Goal: Transaction & Acquisition: Purchase product/service

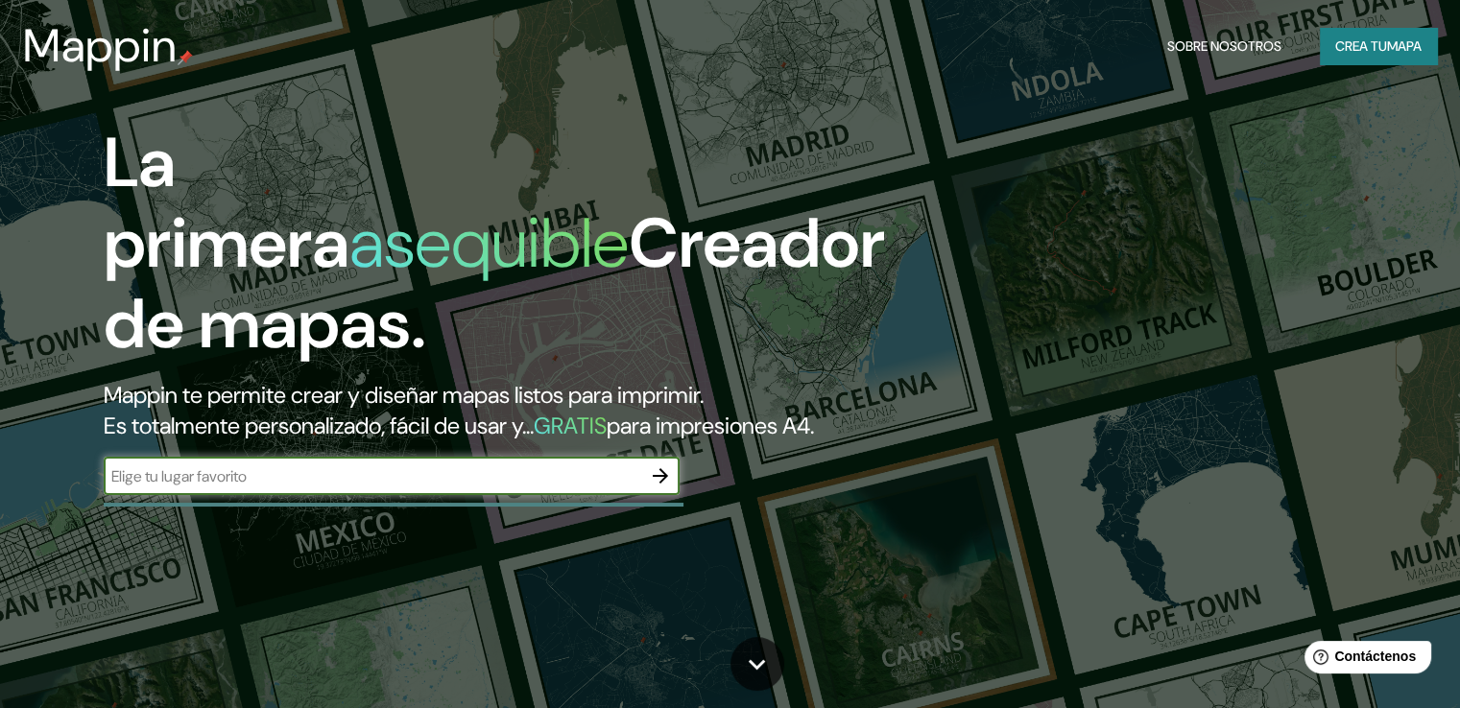
click at [373, 488] on input "text" at bounding box center [373, 477] width 538 height 22
type input "[GEOGRAPHIC_DATA]"
click at [658, 488] on icon "button" at bounding box center [660, 476] width 23 height 23
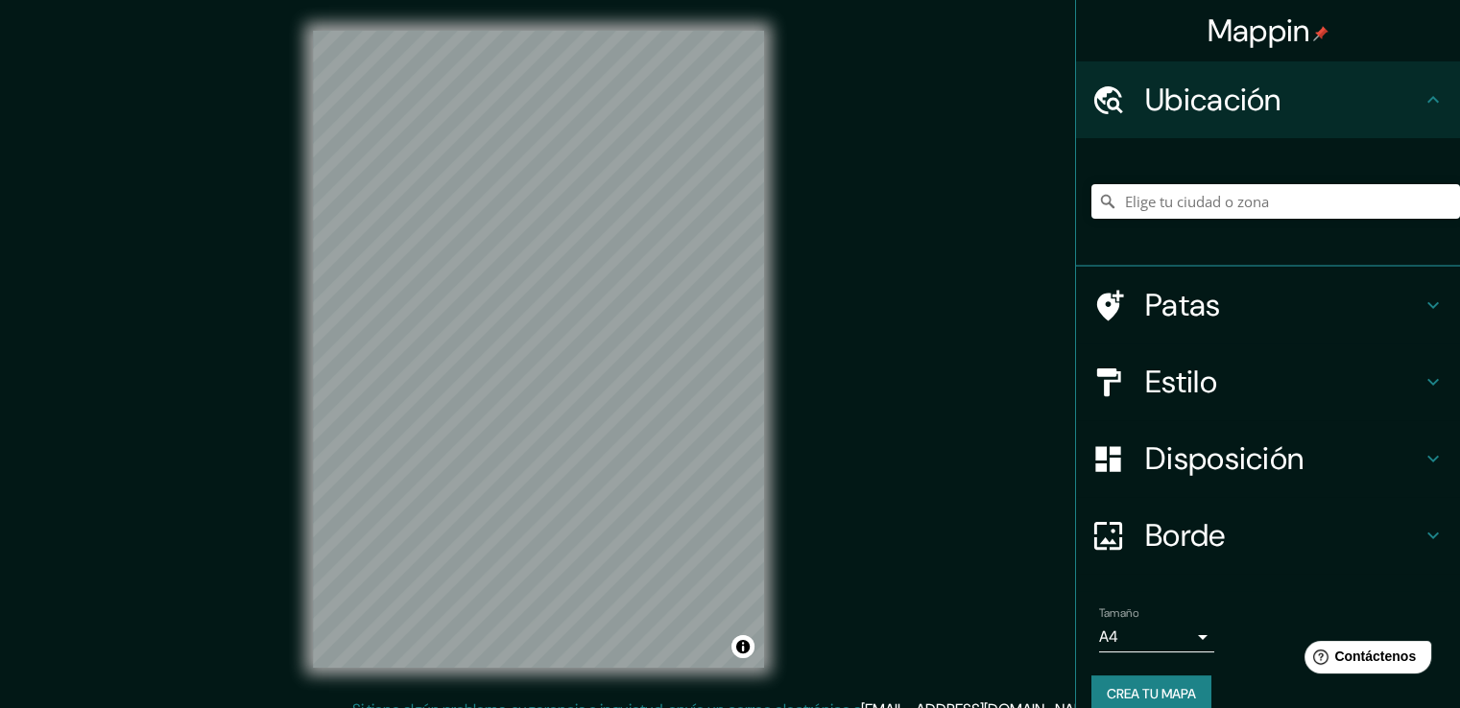
click at [1189, 634] on body "Mappin Ubicación Patas Estilo Disposición Borde Elige un borde. Consejo : puede…" at bounding box center [730, 354] width 1460 height 708
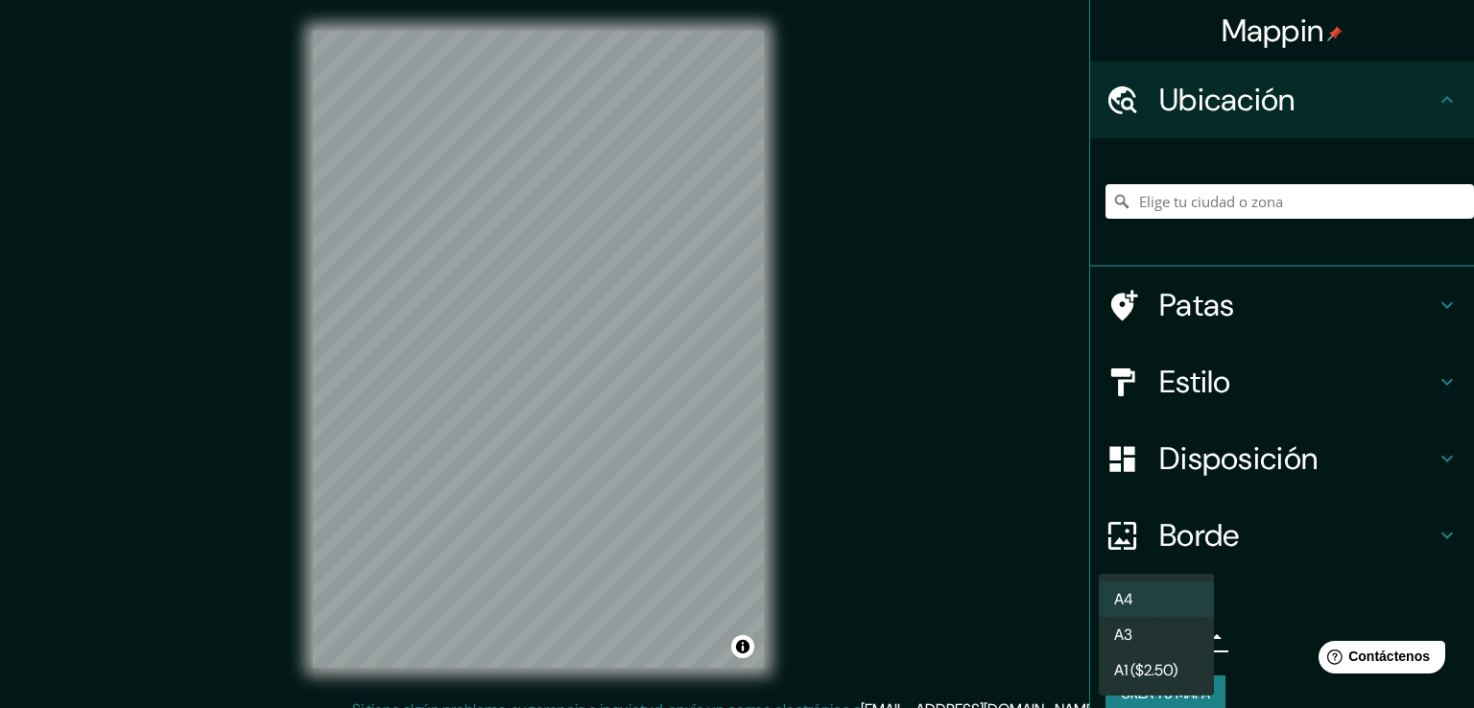
click at [1167, 645] on li "A3" at bounding box center [1156, 635] width 115 height 36
type input "a4"
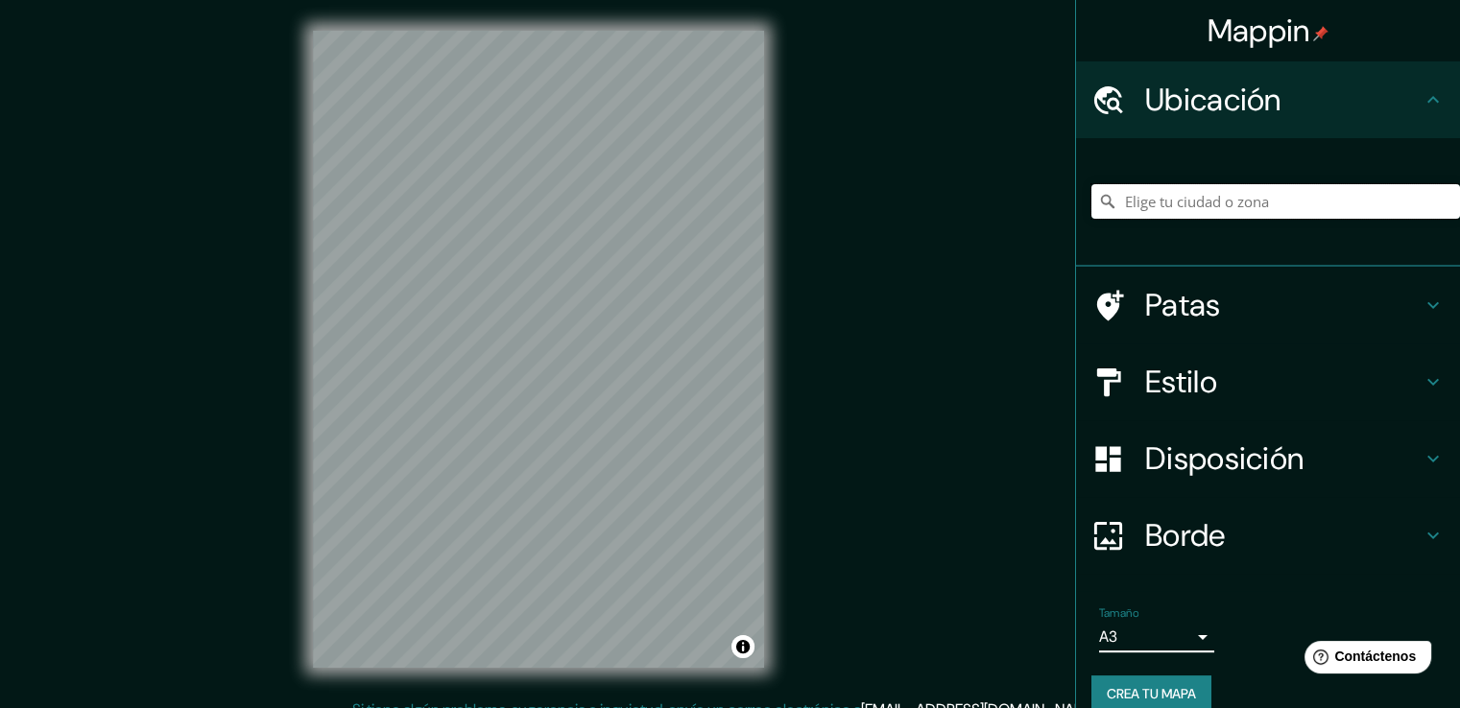
click at [1335, 202] on input "Elige tu ciudad o zona" at bounding box center [1275, 201] width 369 height 35
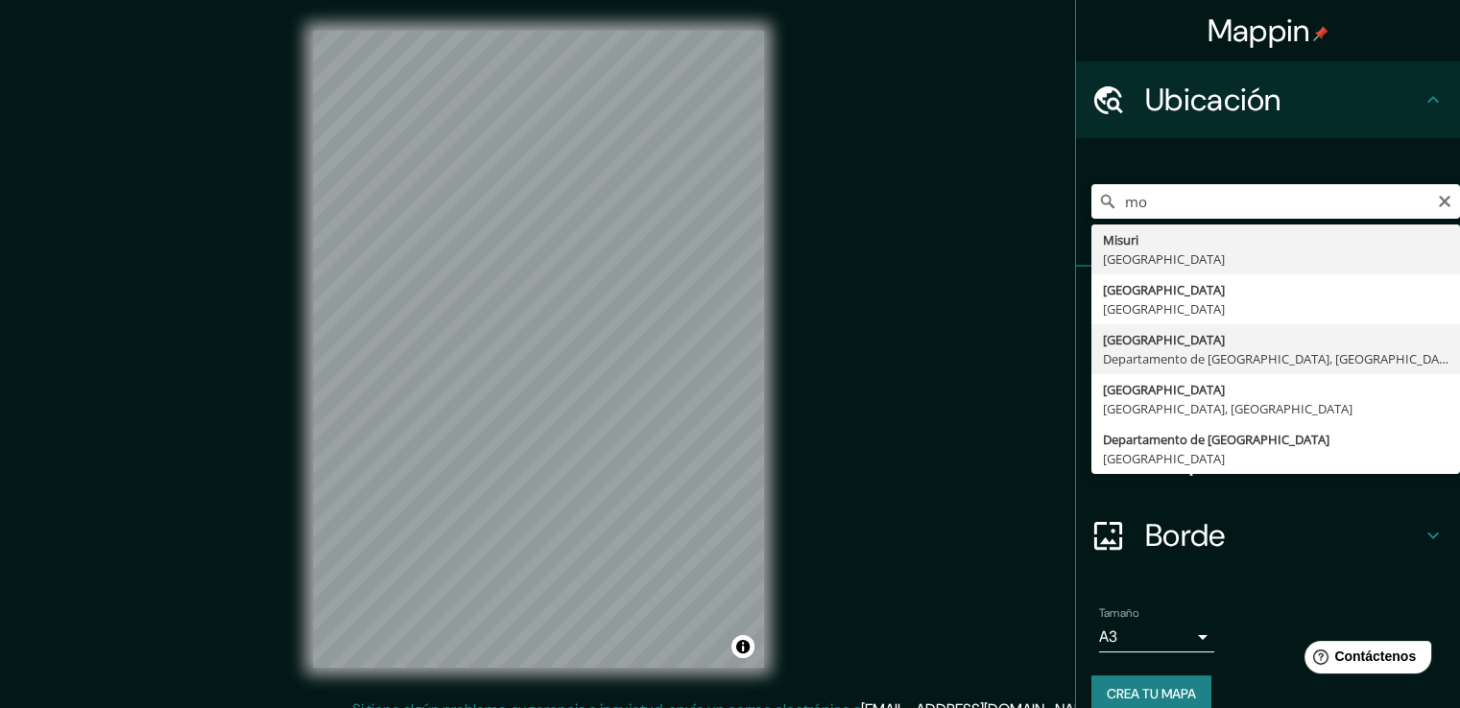
type input "[GEOGRAPHIC_DATA], [GEOGRAPHIC_DATA], [GEOGRAPHIC_DATA]"
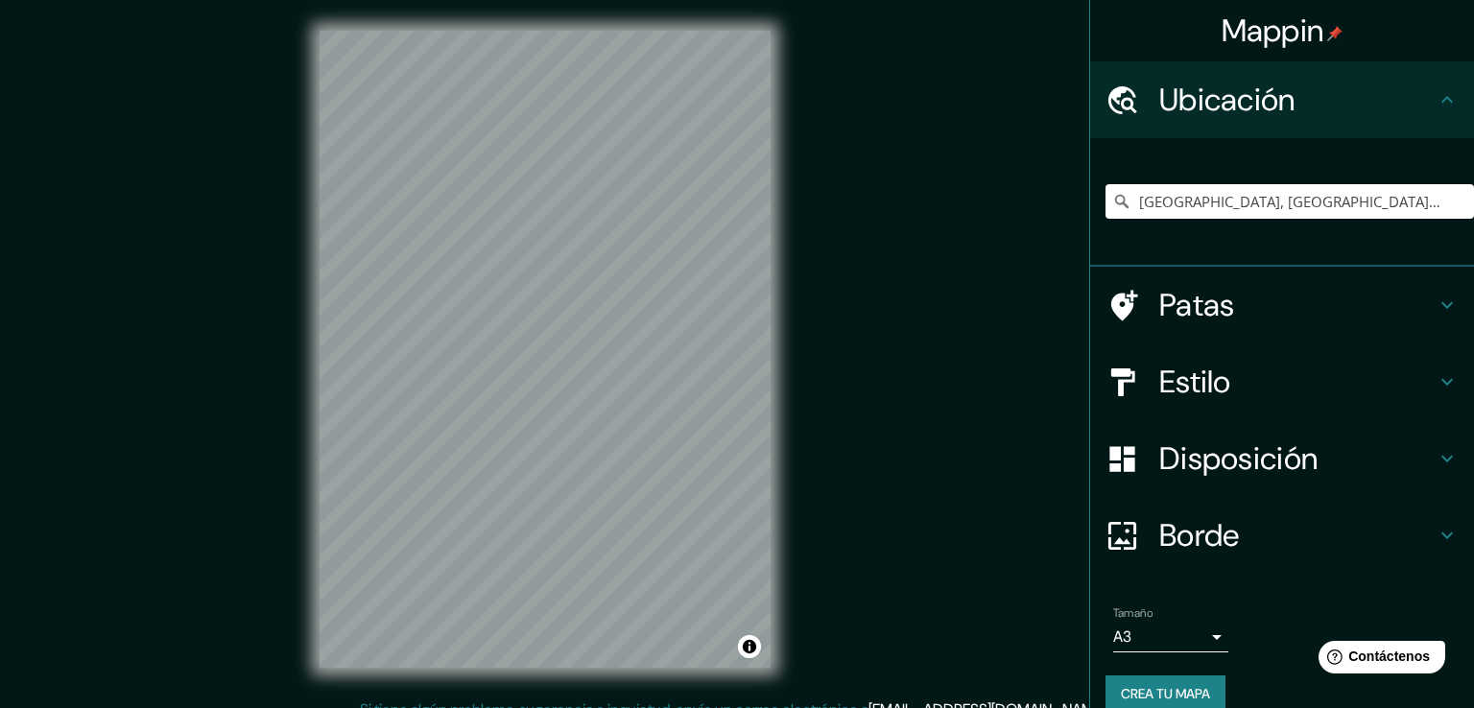
click at [1184, 645] on body "Mappin Ubicación [GEOGRAPHIC_DATA], [GEOGRAPHIC_DATA], [GEOGRAPHIC_DATA] Patas …" at bounding box center [737, 354] width 1474 height 708
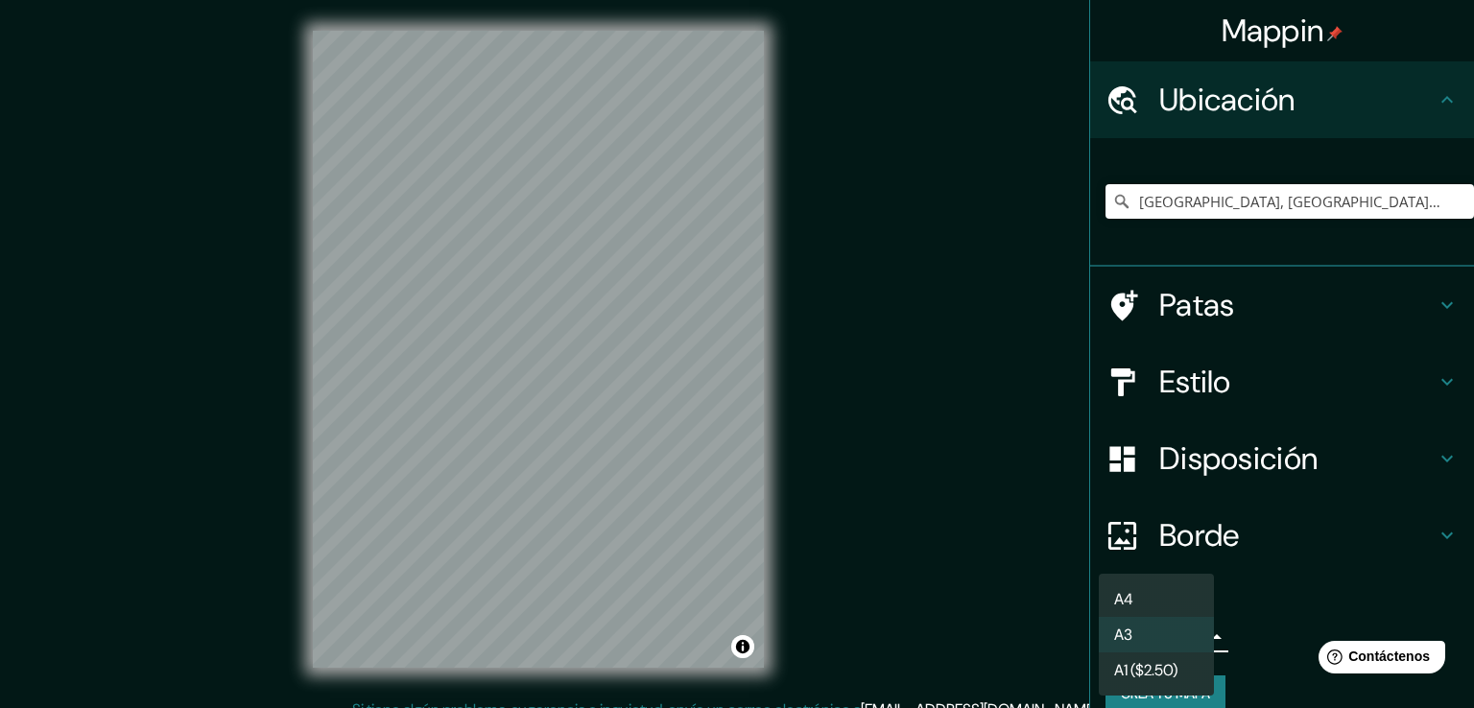
drag, startPoint x: 1179, startPoint y: 586, endPoint x: 1198, endPoint y: 638, distance: 55.3
click at [1198, 638] on ul "A4 A3 A1 ($2.50)" at bounding box center [1156, 635] width 115 height 122
click at [1197, 638] on li "A3" at bounding box center [1156, 635] width 115 height 36
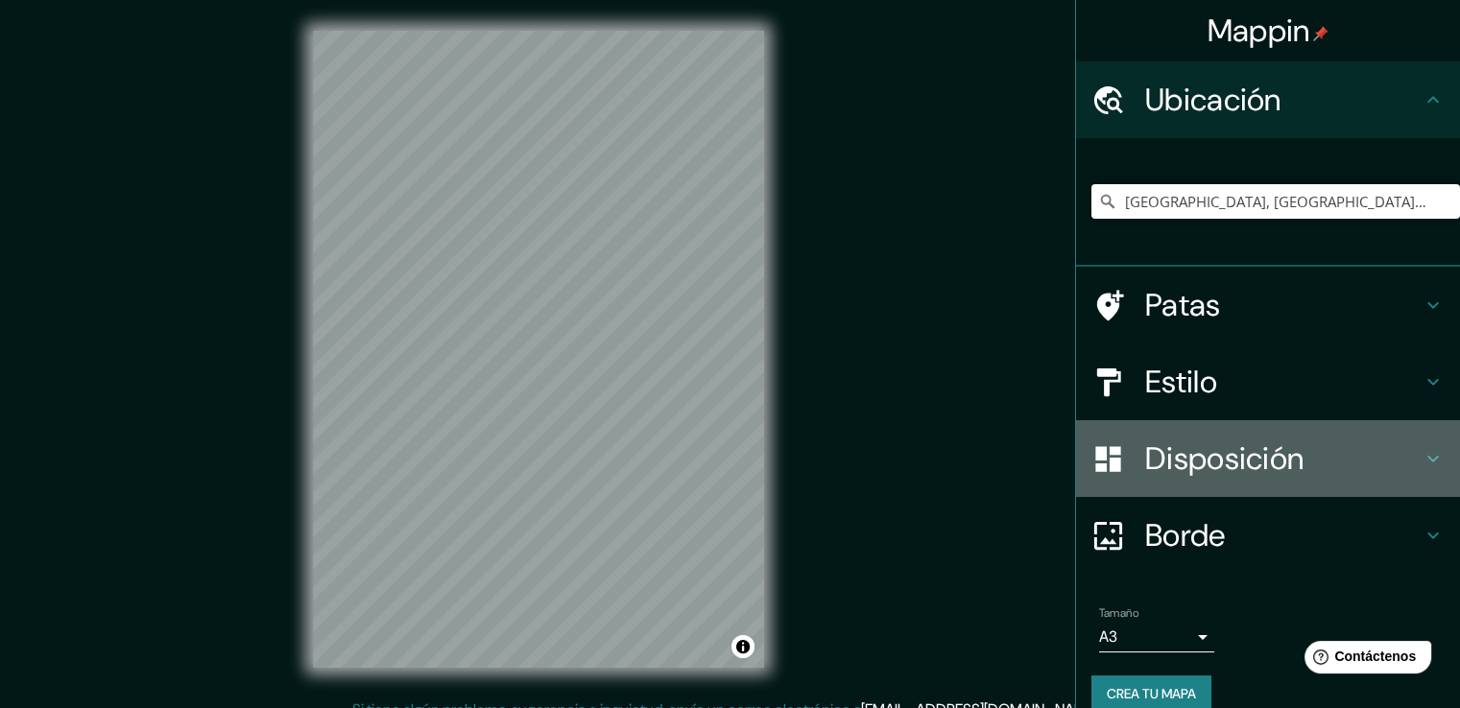
click at [1336, 457] on h4 "Disposición" at bounding box center [1283, 459] width 276 height 38
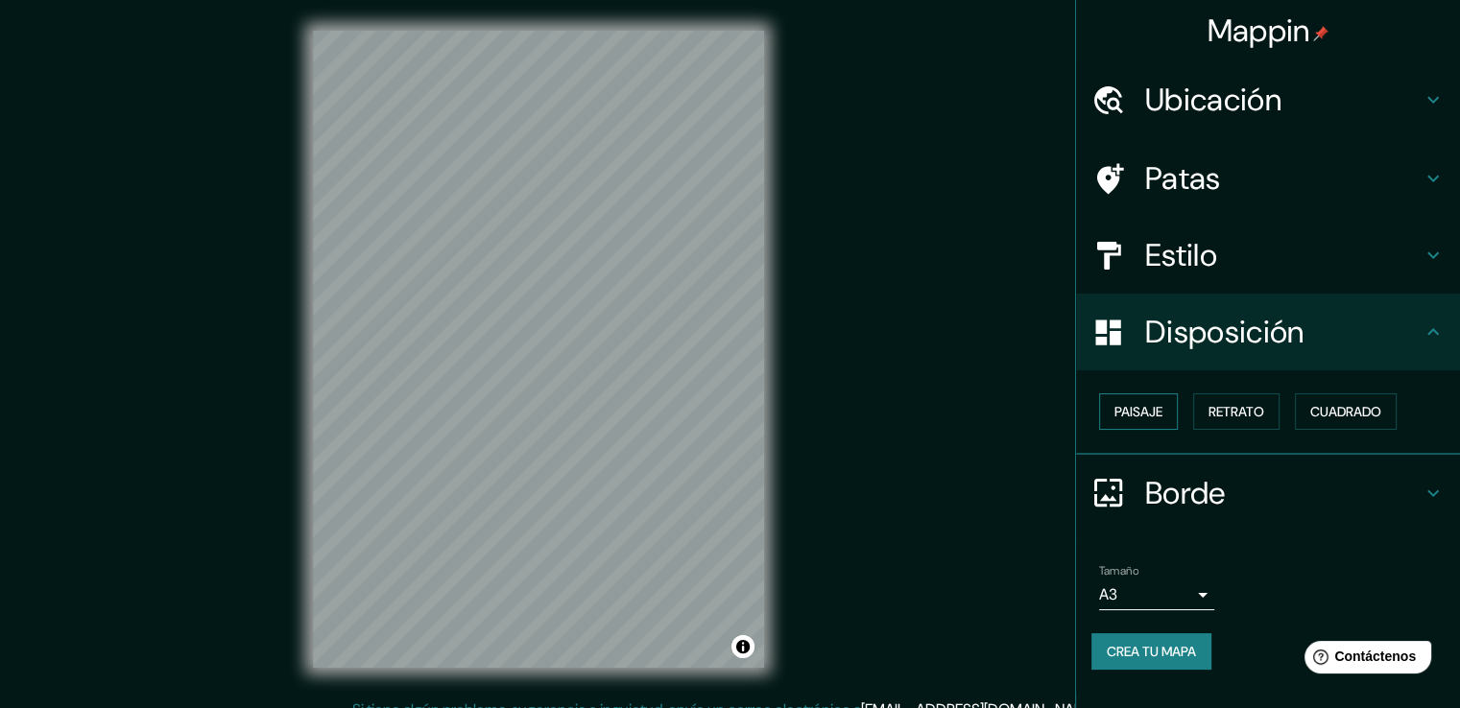
click at [1162, 417] on font "Paisaje" at bounding box center [1138, 411] width 48 height 17
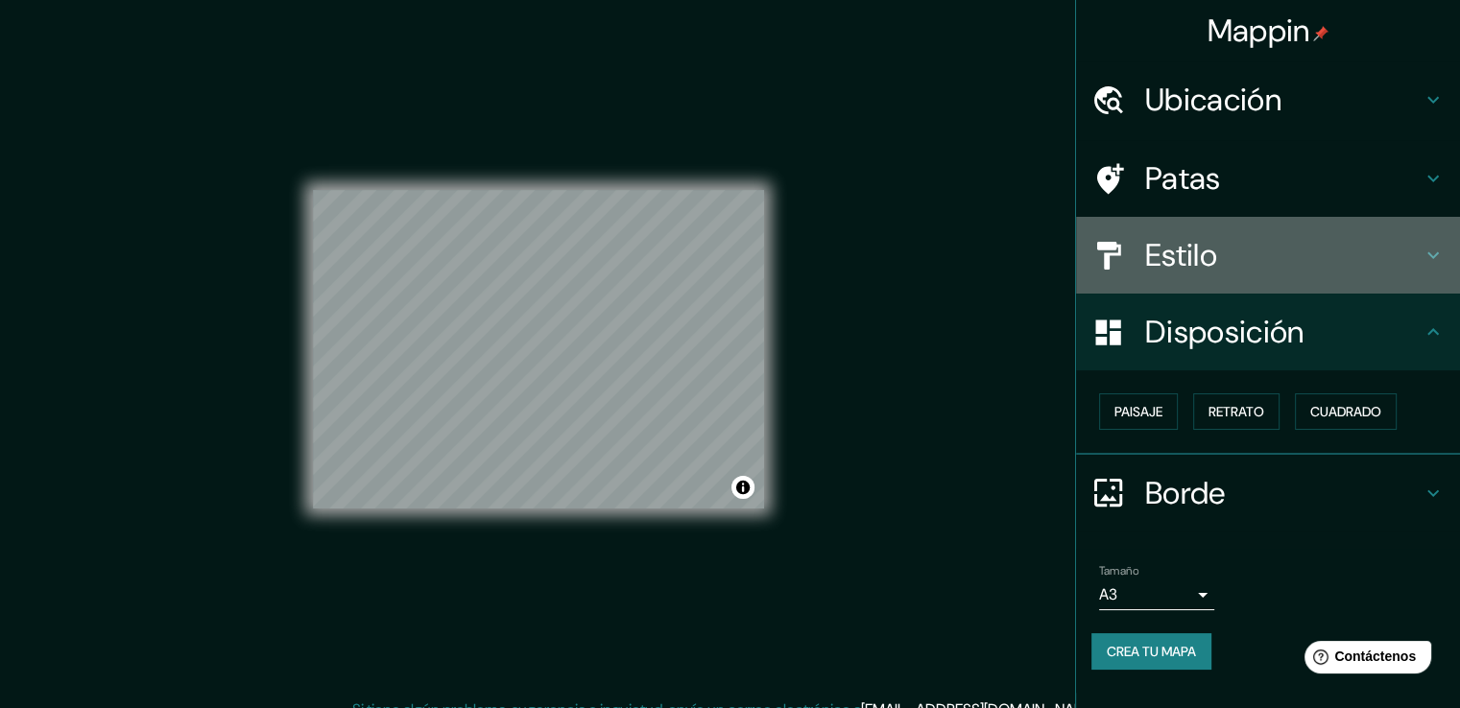
click at [1225, 272] on h4 "Estilo" at bounding box center [1283, 255] width 276 height 38
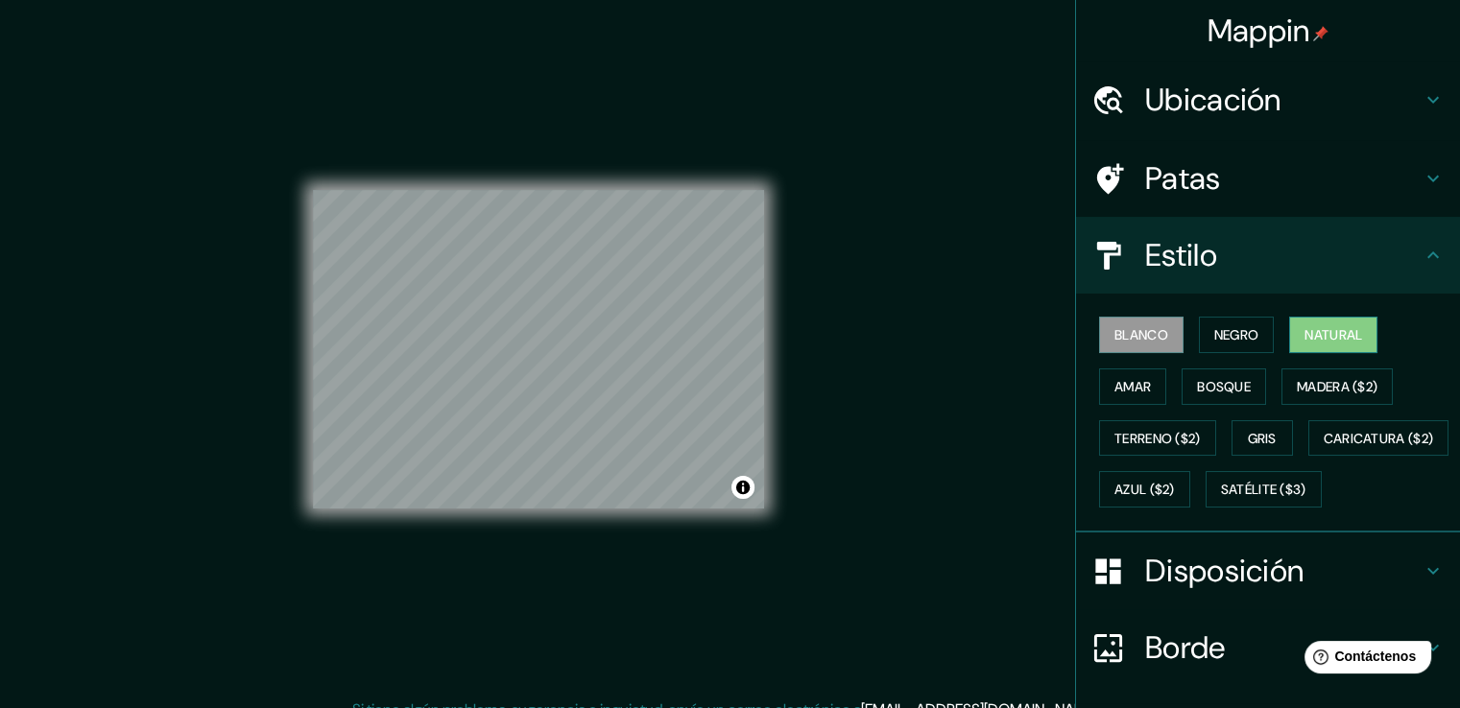
click at [1344, 337] on font "Natural" at bounding box center [1333, 334] width 58 height 17
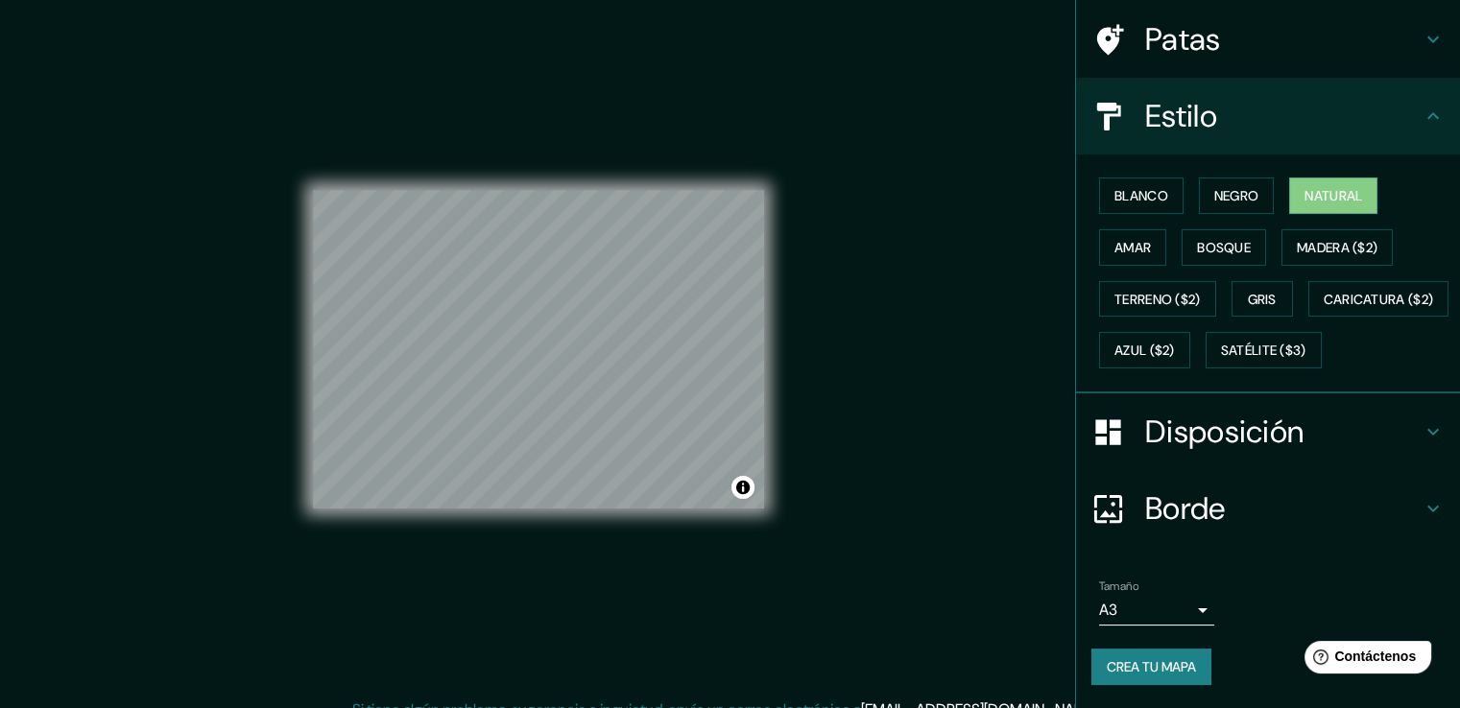
scroll to position [186, 0]
click at [1137, 654] on button "Crea tu mapa" at bounding box center [1151, 667] width 120 height 36
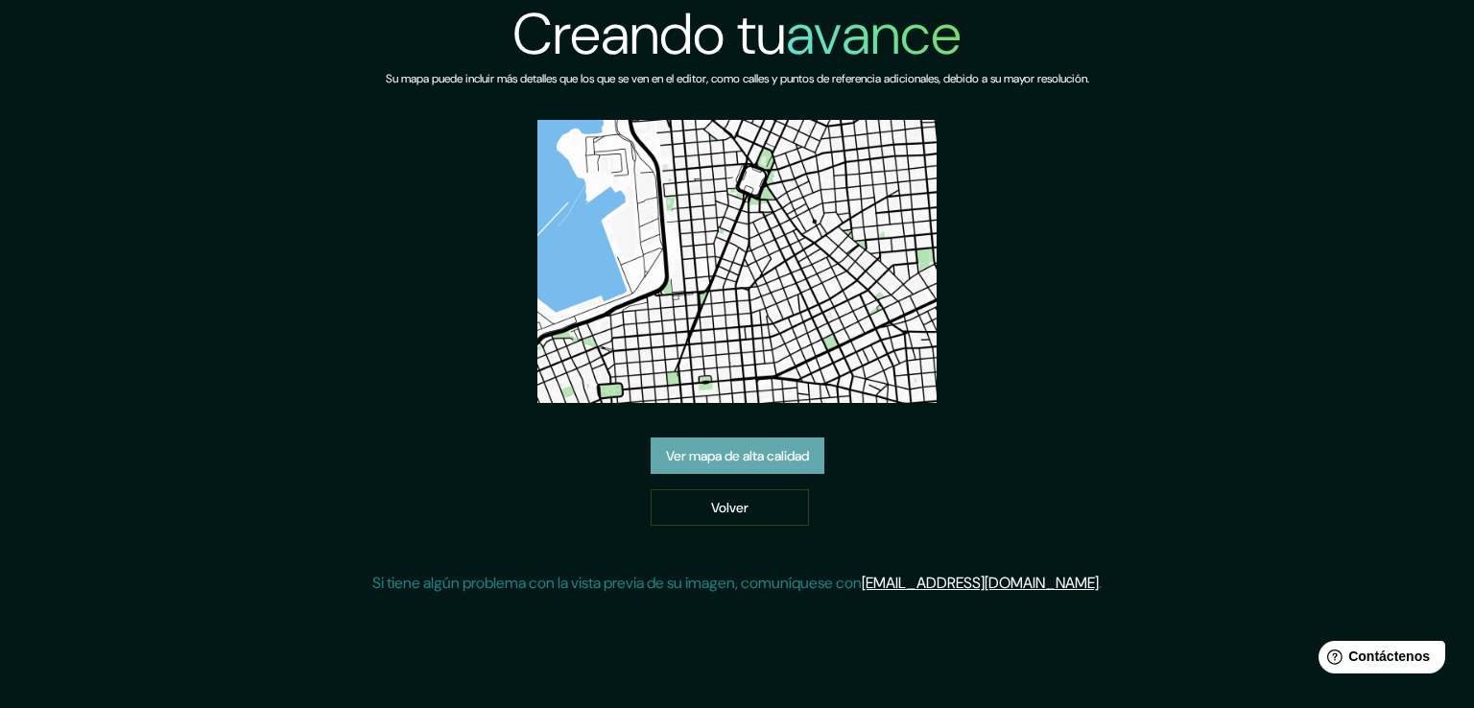
click at [794, 464] on font "Ver mapa de alta calidad" at bounding box center [737, 455] width 143 height 17
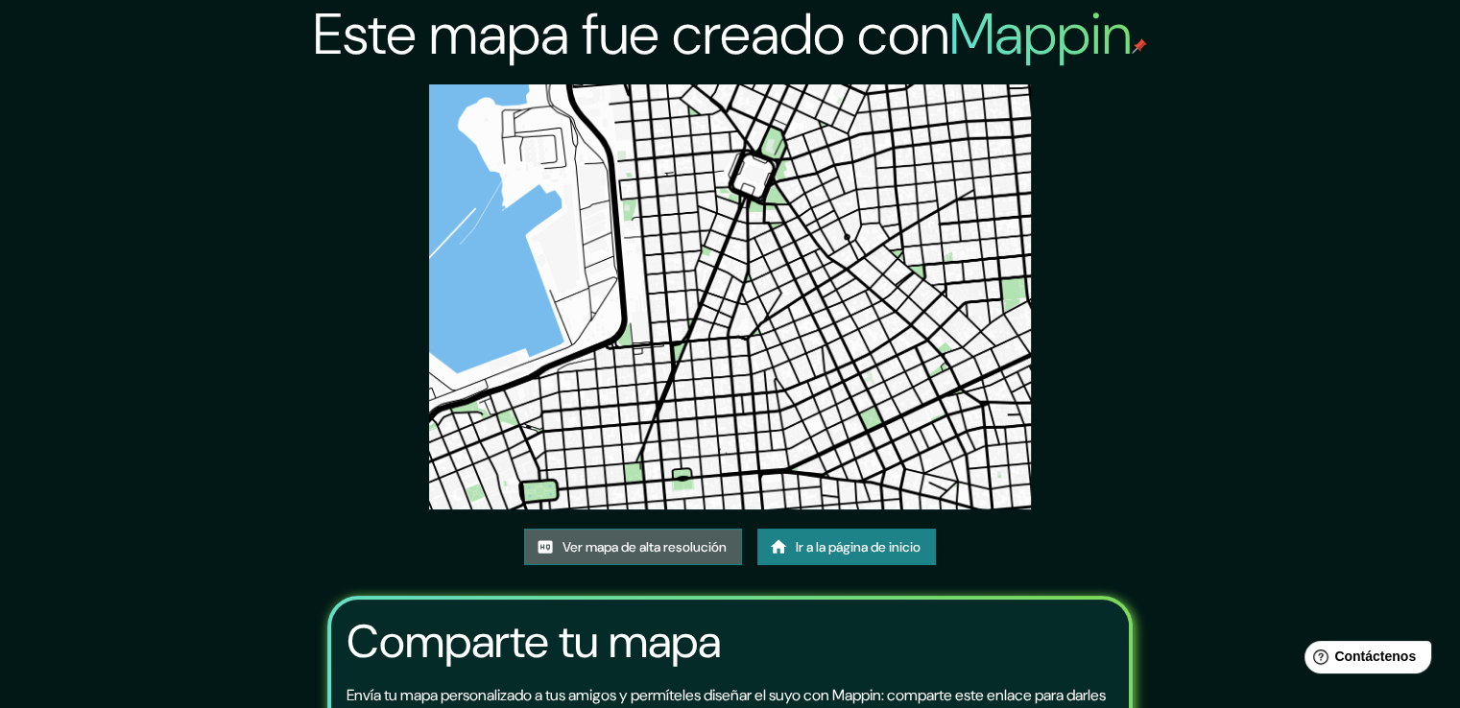
click at [702, 546] on font "Ver mapa de alta resolución" at bounding box center [644, 546] width 164 height 17
